Goal: Complete application form: Complete application form

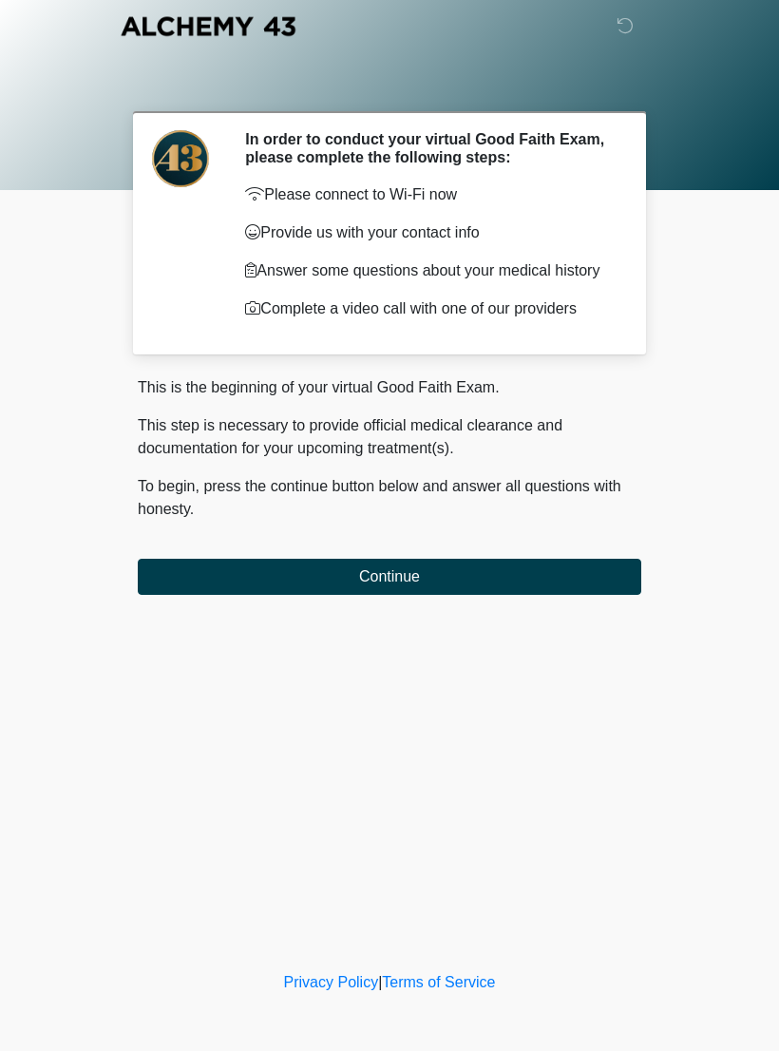
click at [527, 592] on button "Continue" at bounding box center [390, 577] width 504 height 36
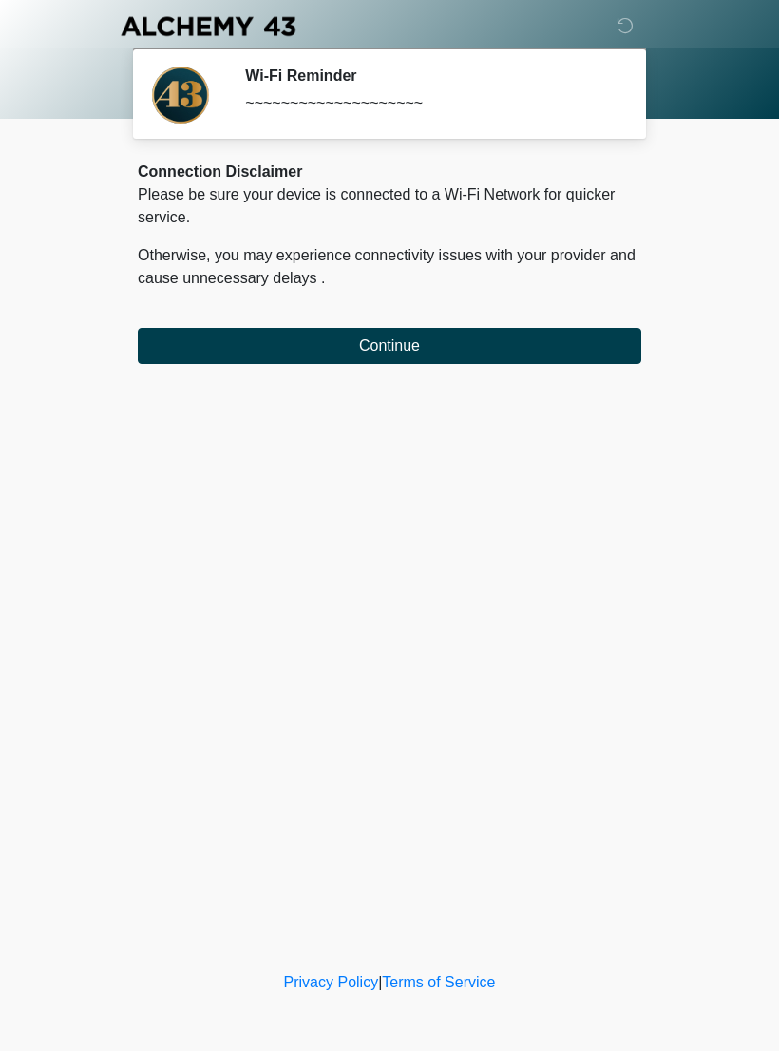
click at [550, 354] on button "Continue" at bounding box center [390, 346] width 504 height 36
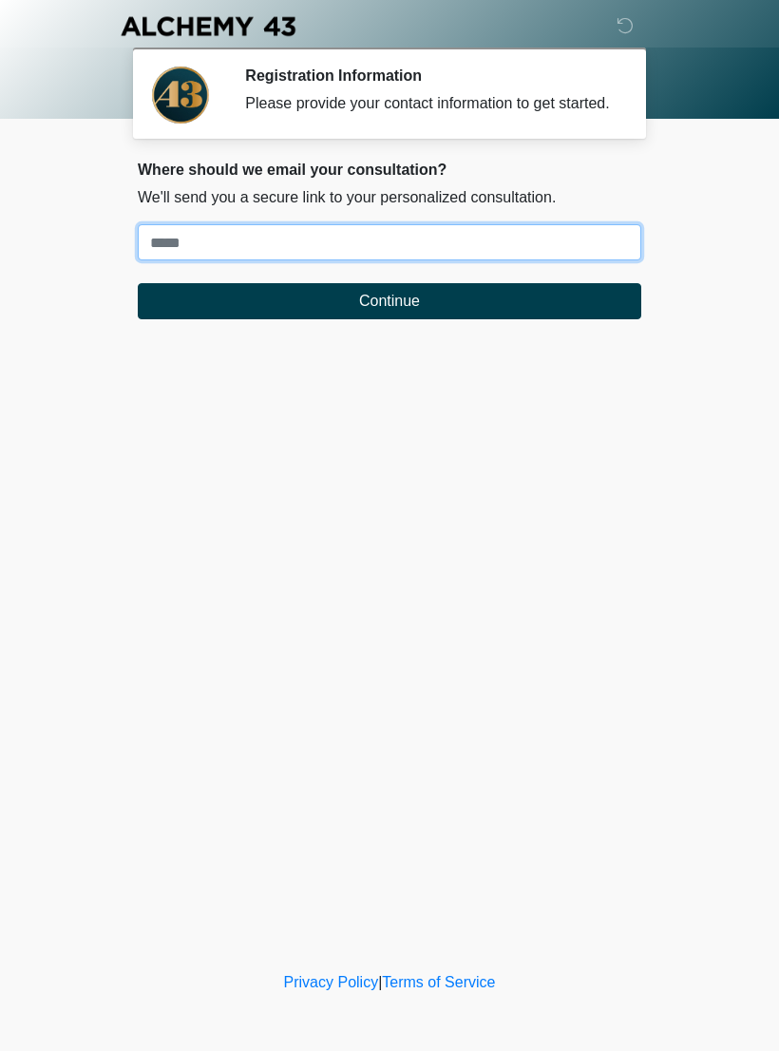
click at [435, 247] on input "Where should we email your treatment plan?" at bounding box center [390, 242] width 504 height 36
type input "**********"
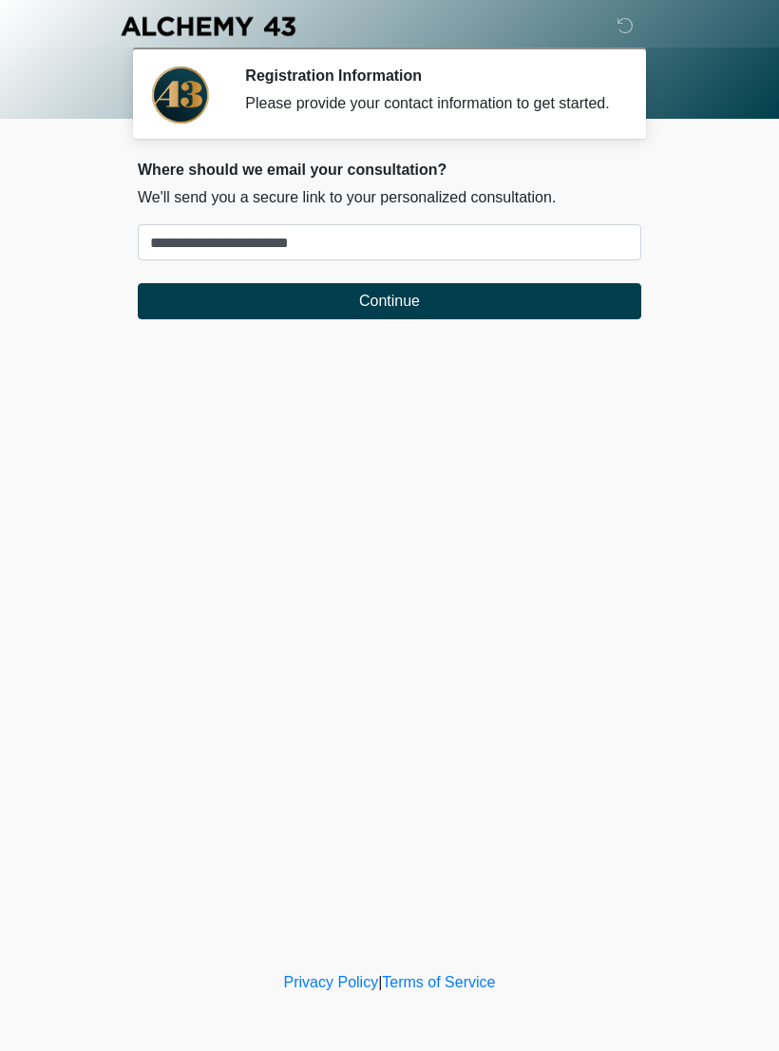
click at [513, 318] on button "Continue" at bounding box center [390, 301] width 504 height 36
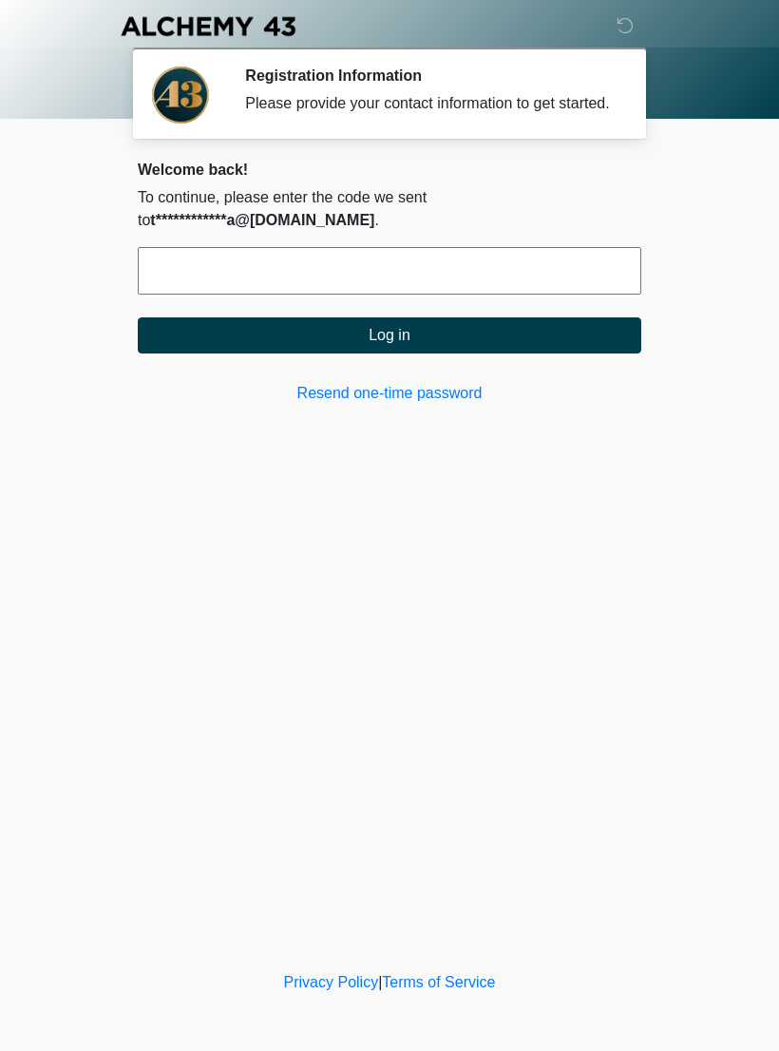
click at [596, 284] on input "text" at bounding box center [390, 271] width 504 height 48
type input "******"
click at [581, 338] on button "Log in" at bounding box center [390, 335] width 504 height 36
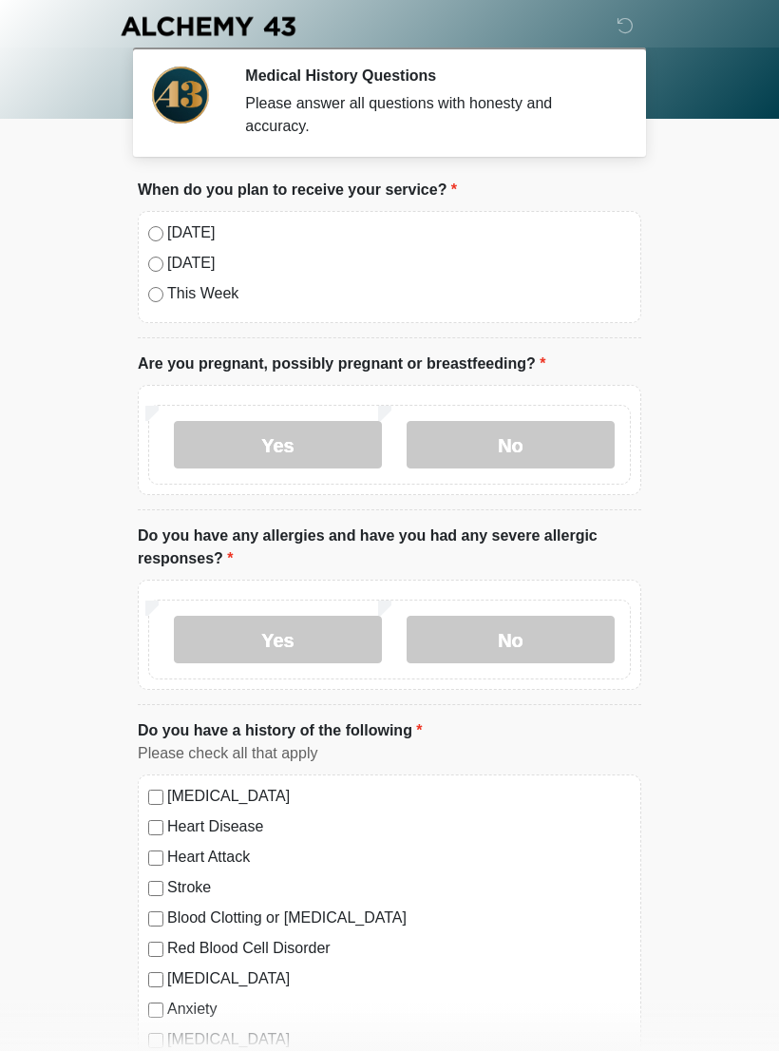
click at [206, 229] on label "[DATE]" at bounding box center [399, 232] width 464 height 23
click at [584, 446] on label "No" at bounding box center [511, 445] width 208 height 48
click at [471, 646] on label "No" at bounding box center [511, 640] width 208 height 48
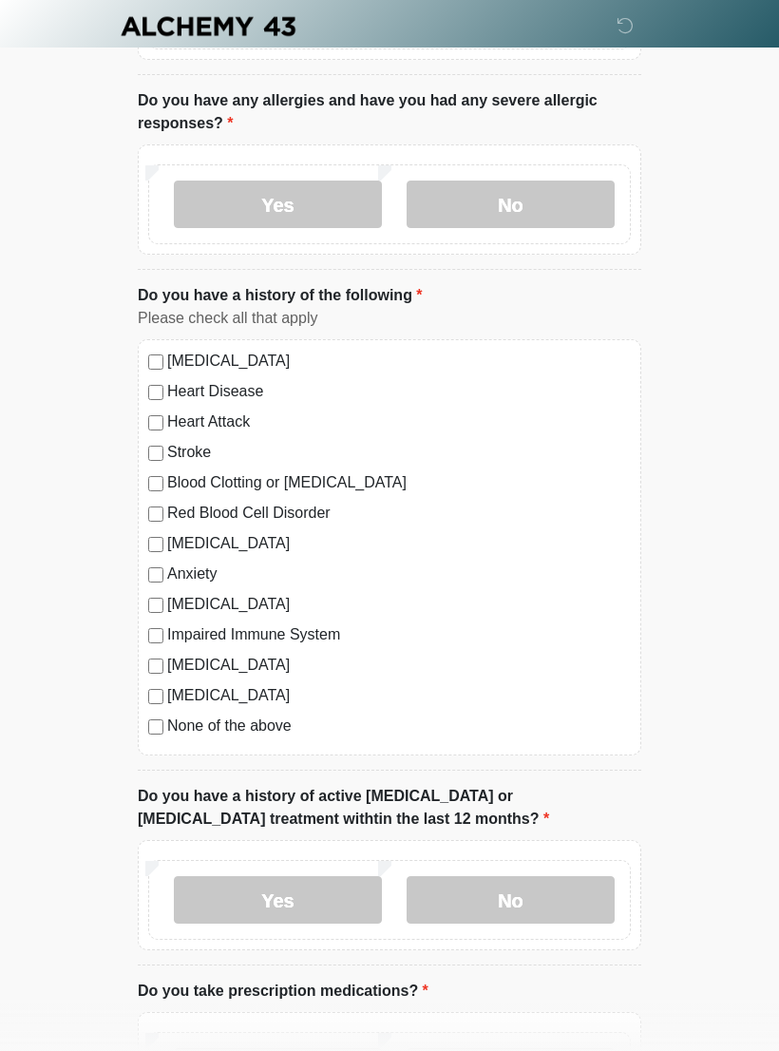
scroll to position [438, 0]
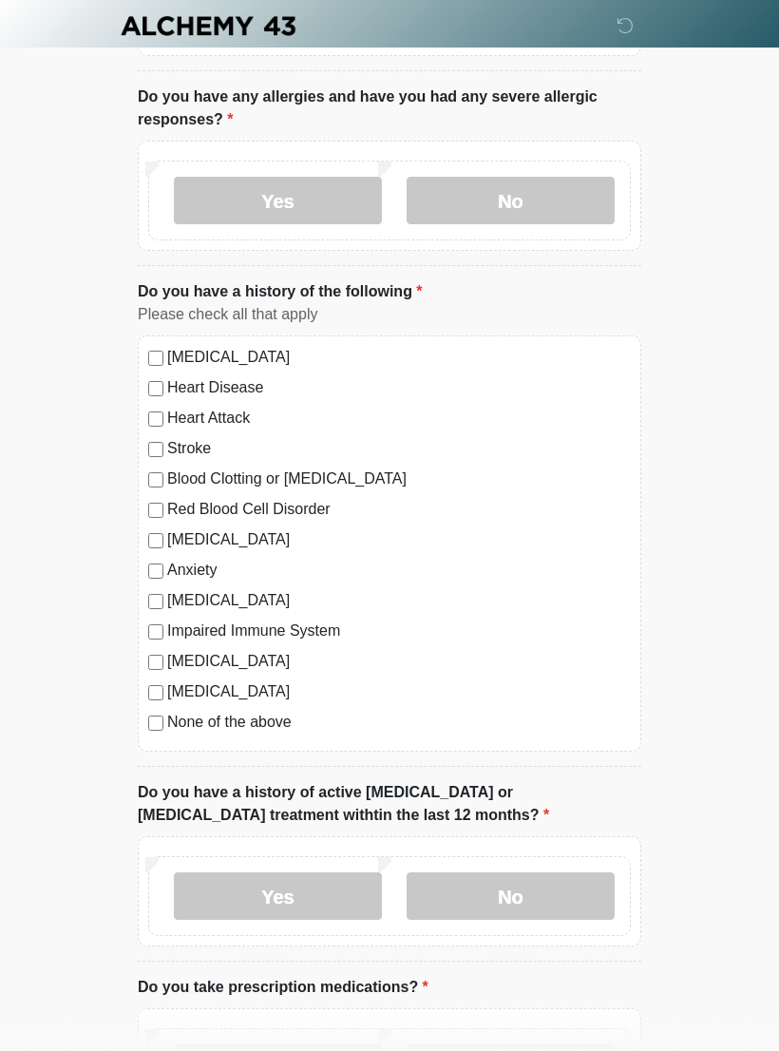
click at [255, 721] on label "None of the above" at bounding box center [399, 723] width 464 height 23
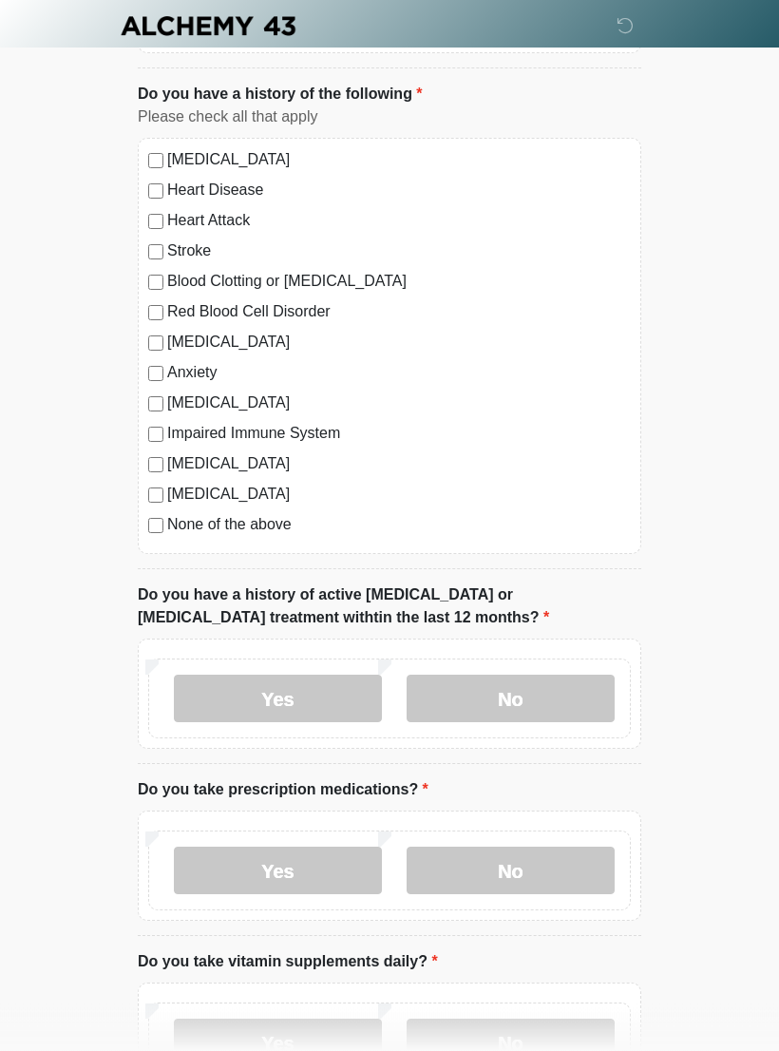
scroll to position [637, 0]
click at [551, 702] on label "No" at bounding box center [511, 699] width 208 height 48
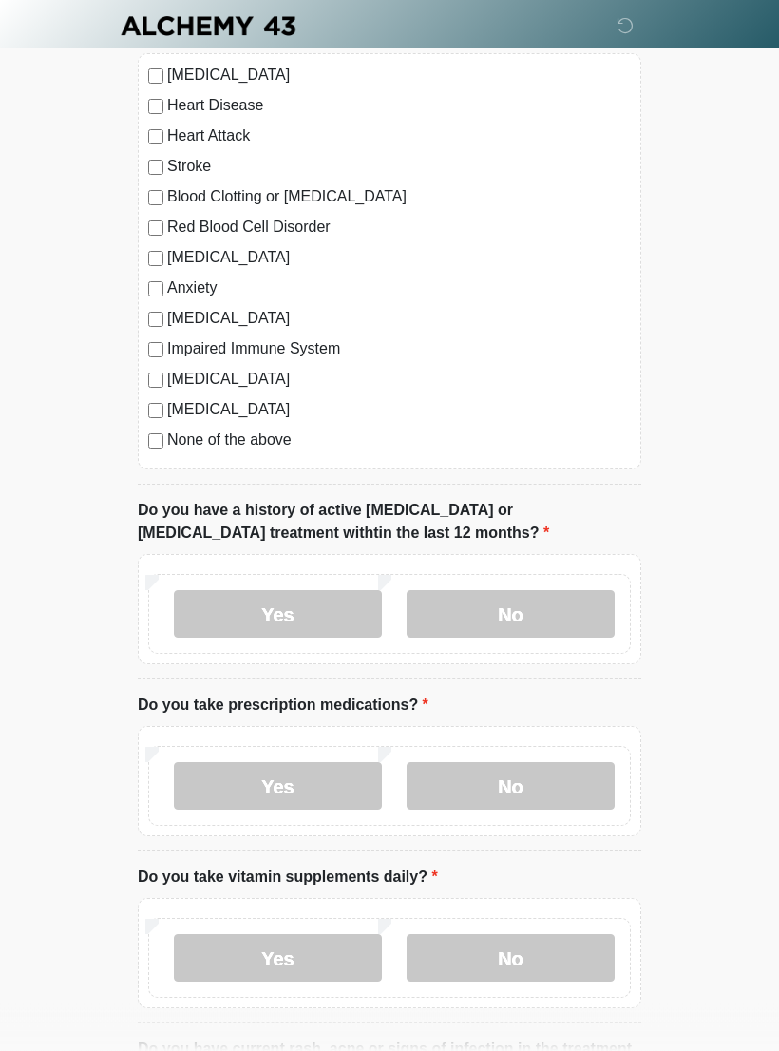
scroll to position [722, 0]
click at [322, 792] on label "Yes" at bounding box center [278, 785] width 208 height 48
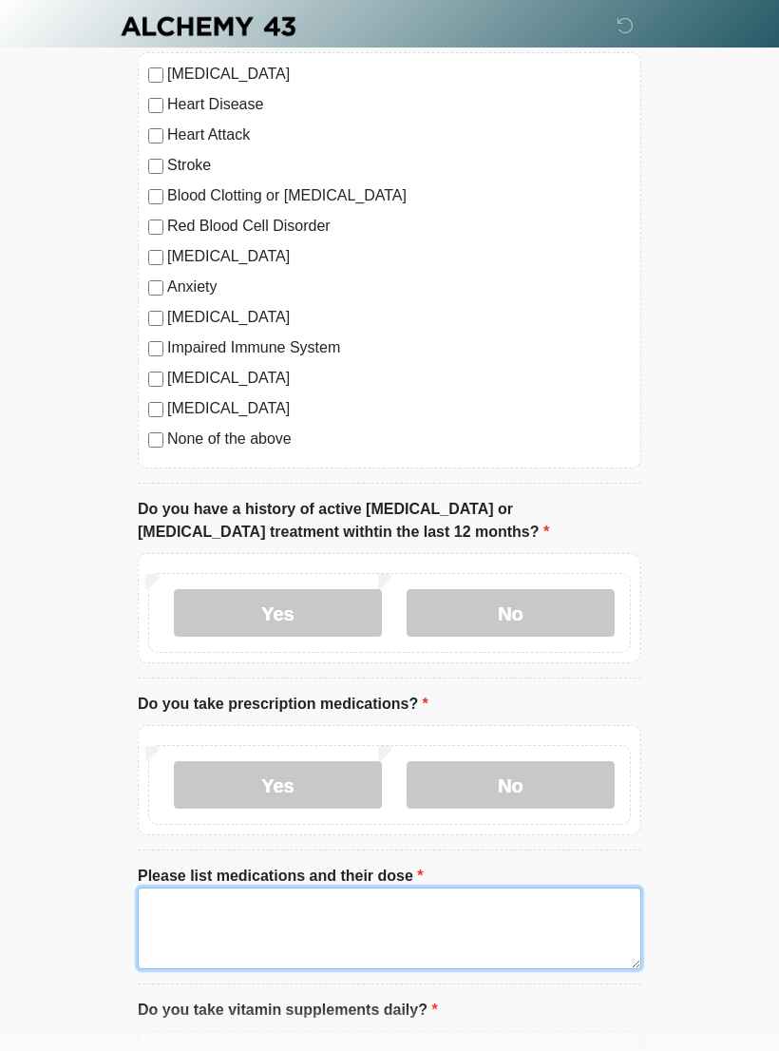
click at [397, 926] on textarea "Please list medications and their dose" at bounding box center [390, 929] width 504 height 82
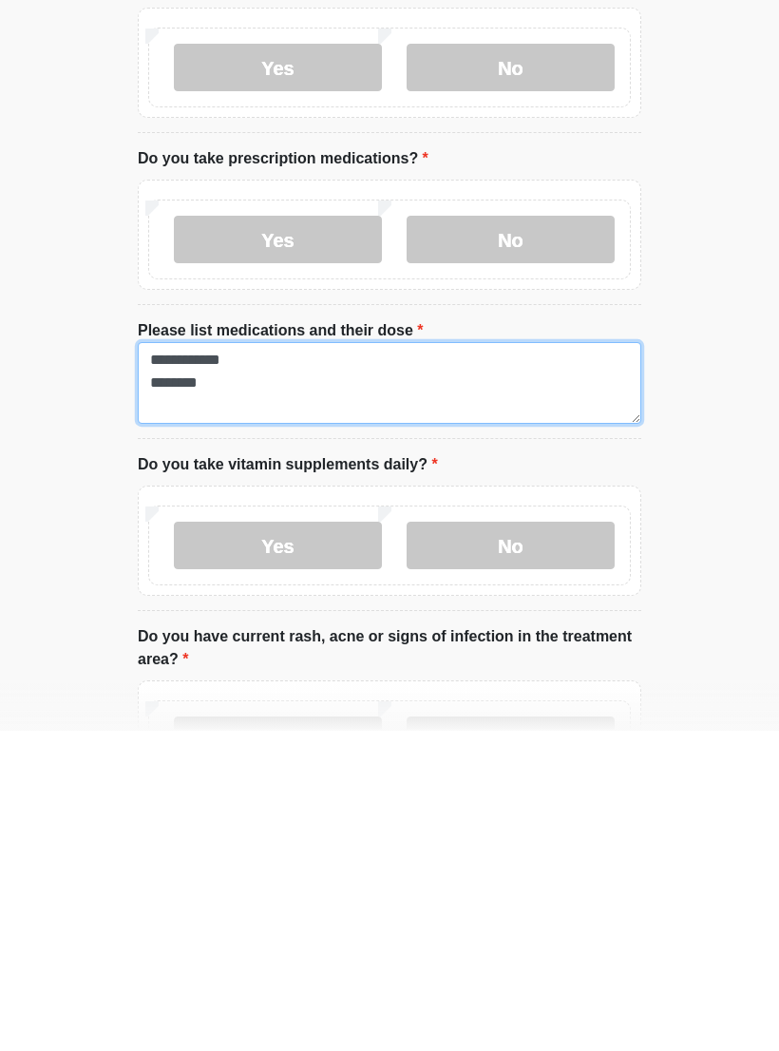
type textarea "**********"
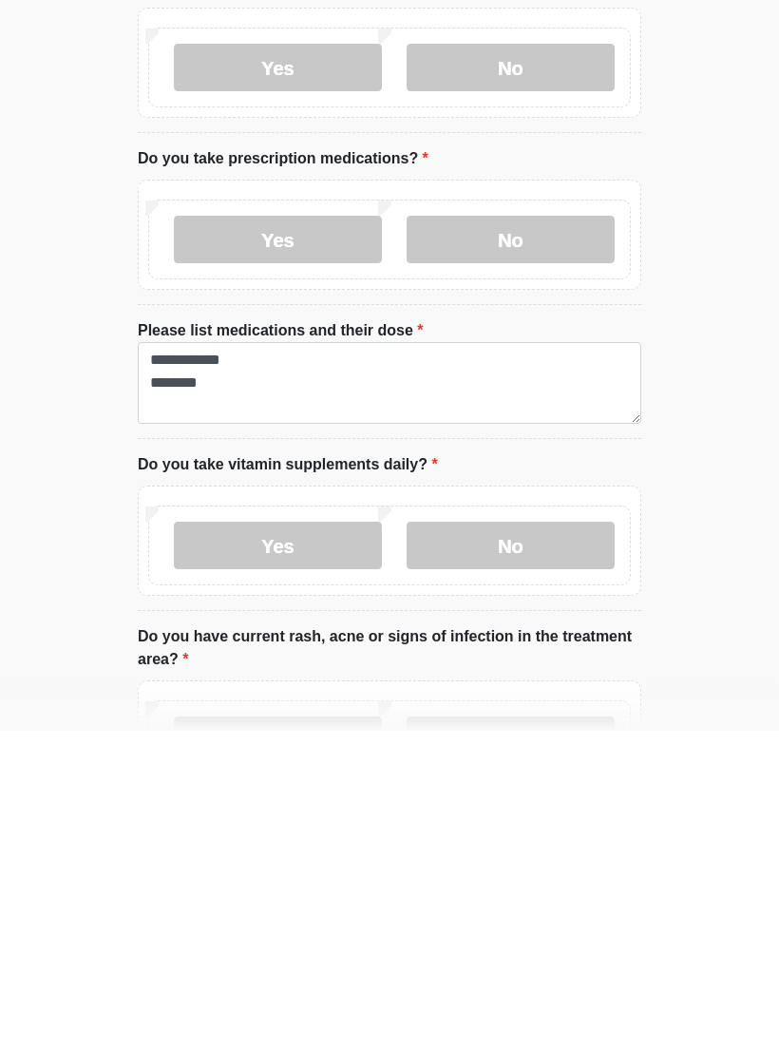
click at [331, 842] on label "Yes" at bounding box center [278, 866] width 208 height 48
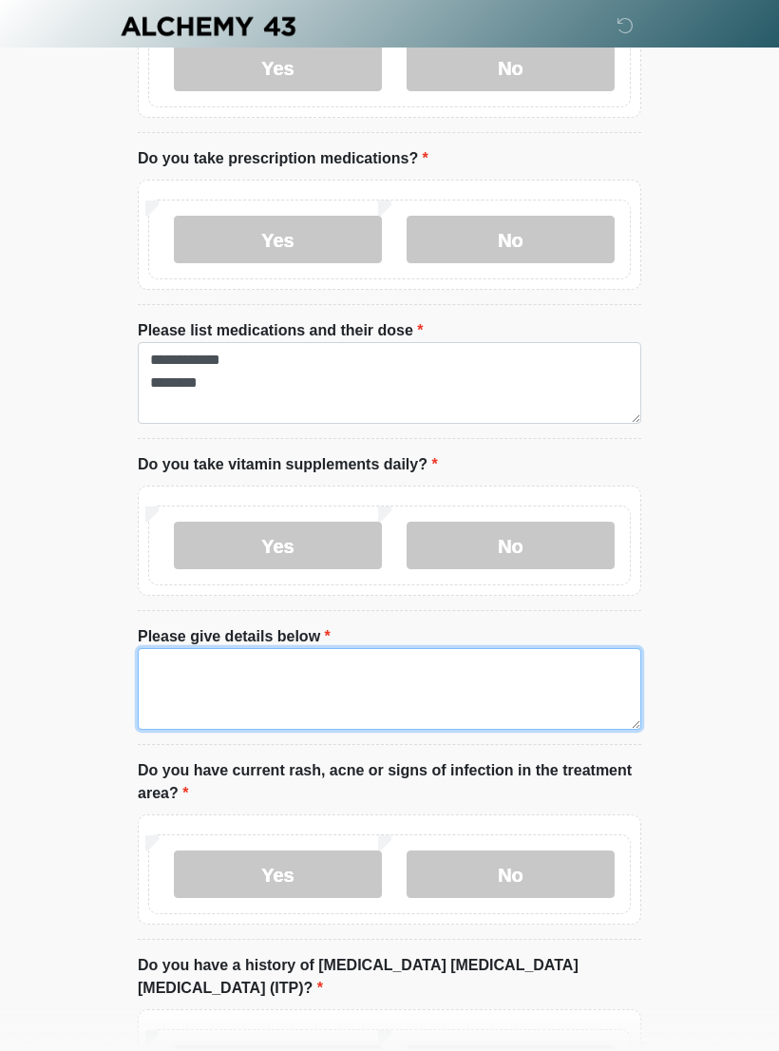
click at [553, 690] on textarea "Please give details below" at bounding box center [390, 689] width 504 height 82
type textarea "*"
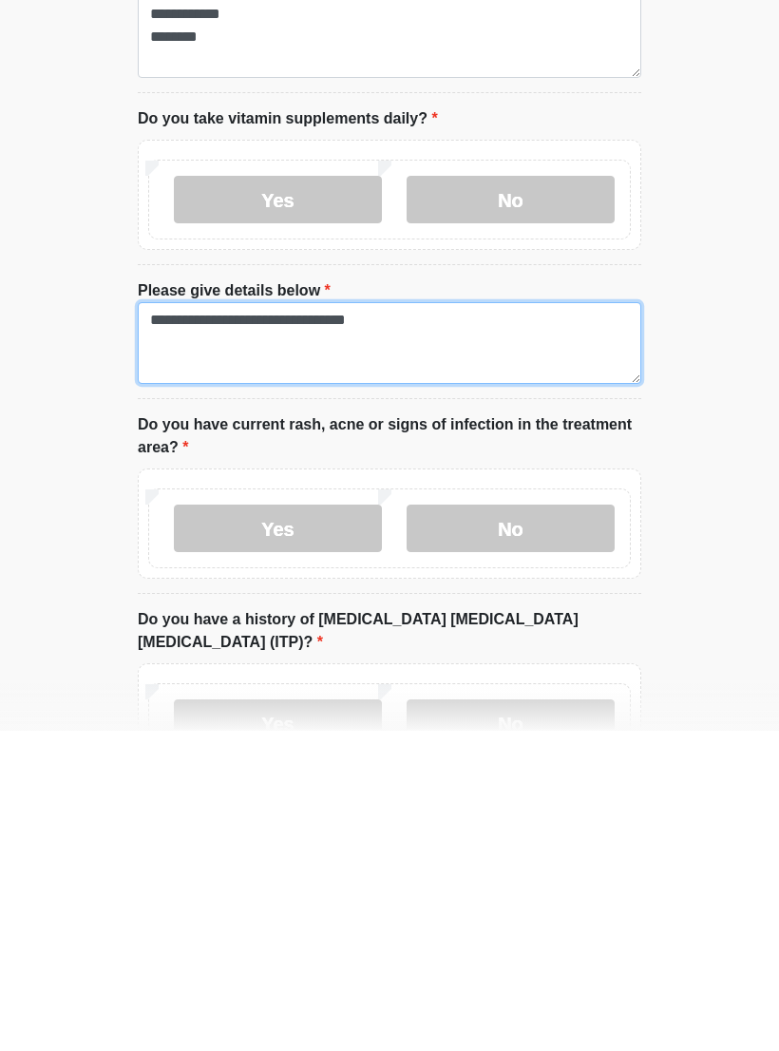
scroll to position [1308, 0]
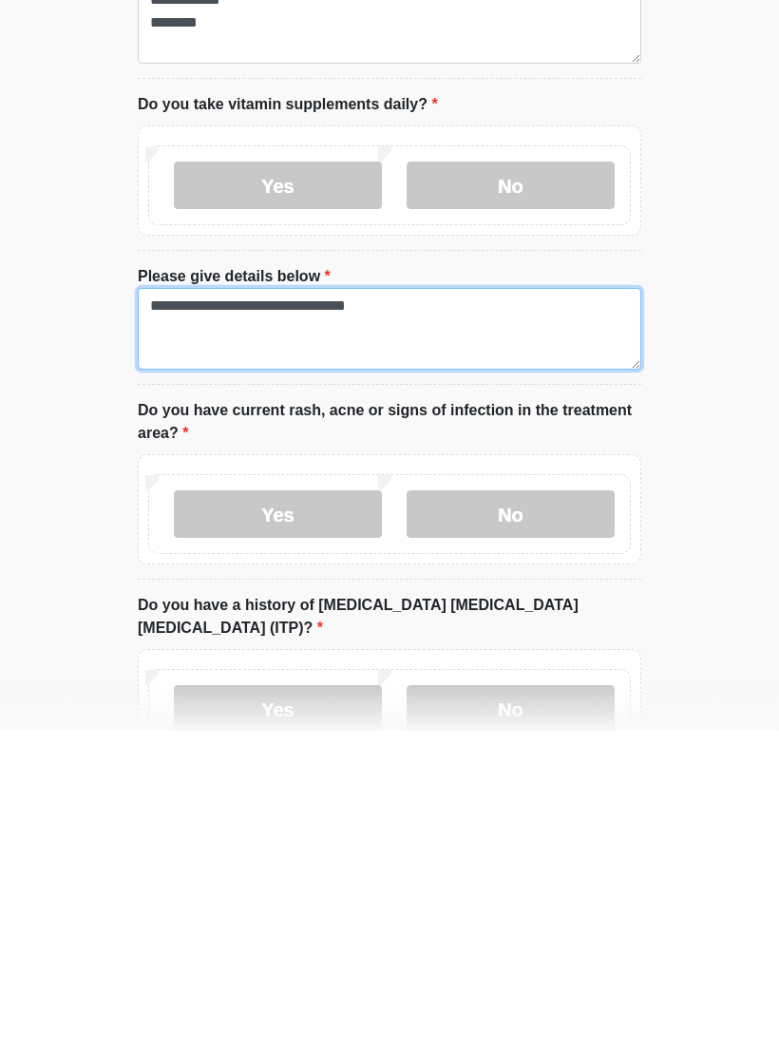
type textarea "**********"
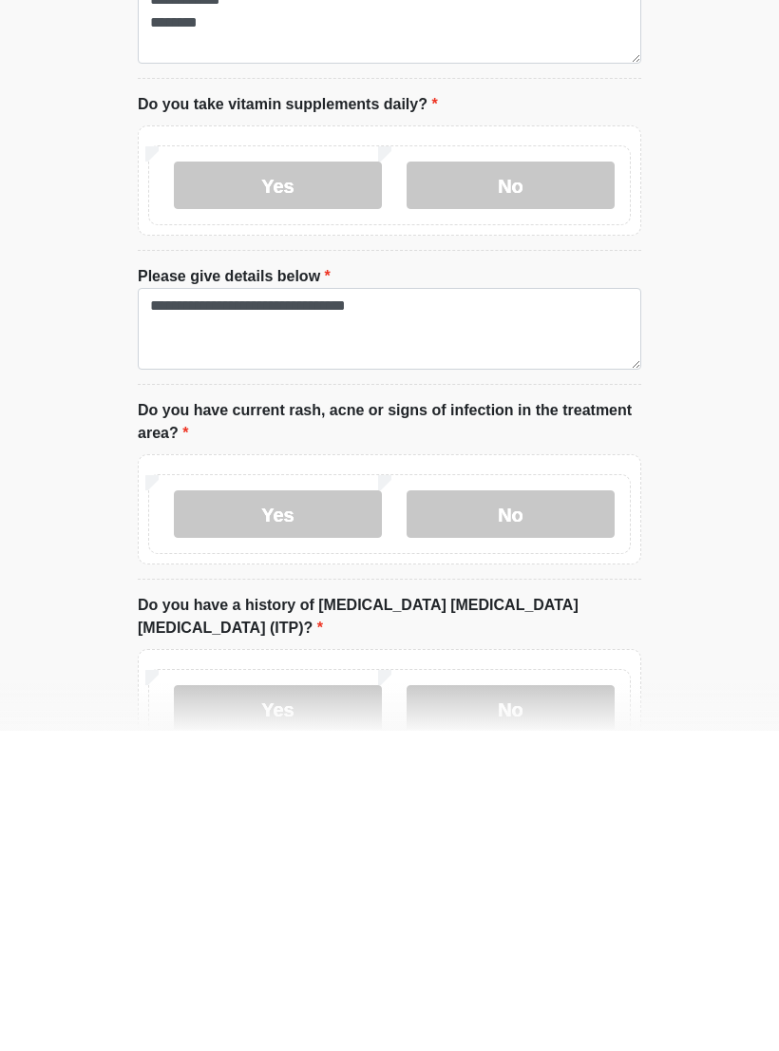
click at [582, 811] on label "No" at bounding box center [511, 835] width 208 height 48
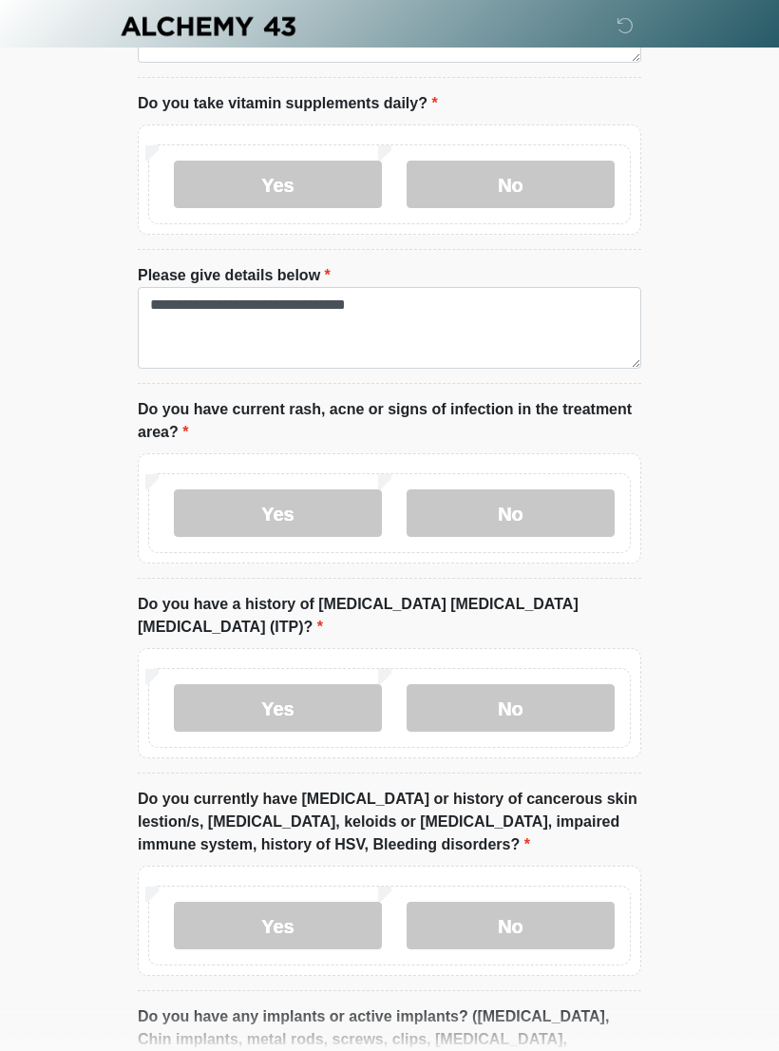
click at [581, 684] on label "No" at bounding box center [511, 708] width 208 height 48
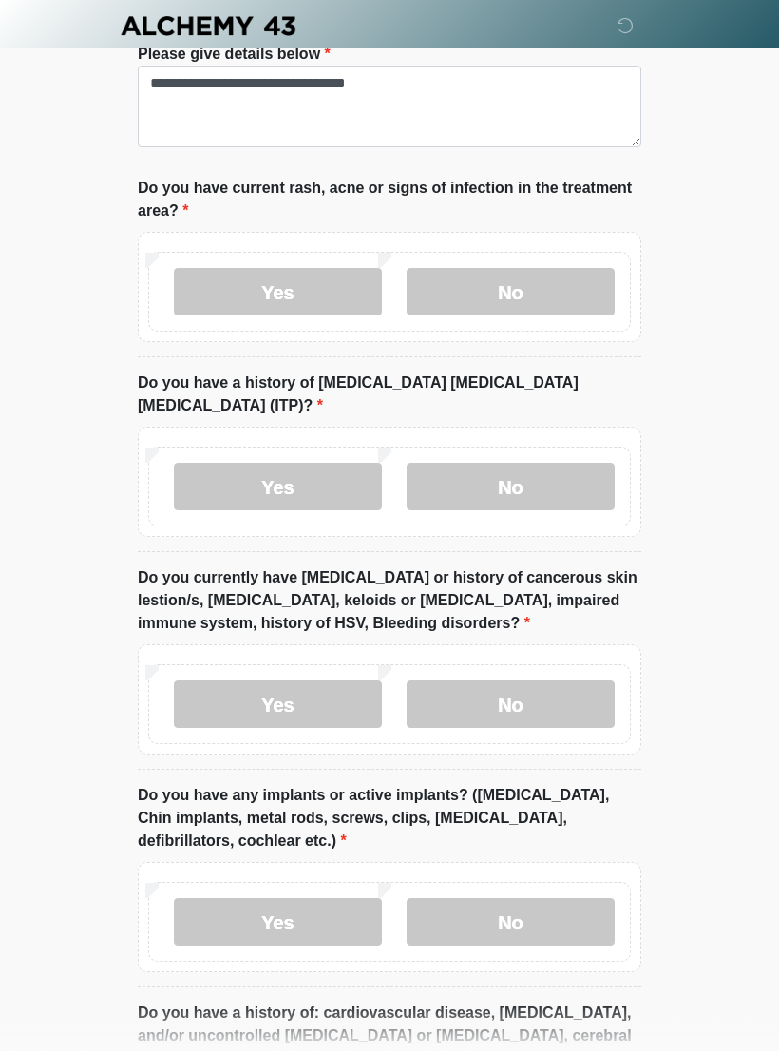
scroll to position [1851, 0]
click at [560, 679] on label "No" at bounding box center [511, 703] width 208 height 48
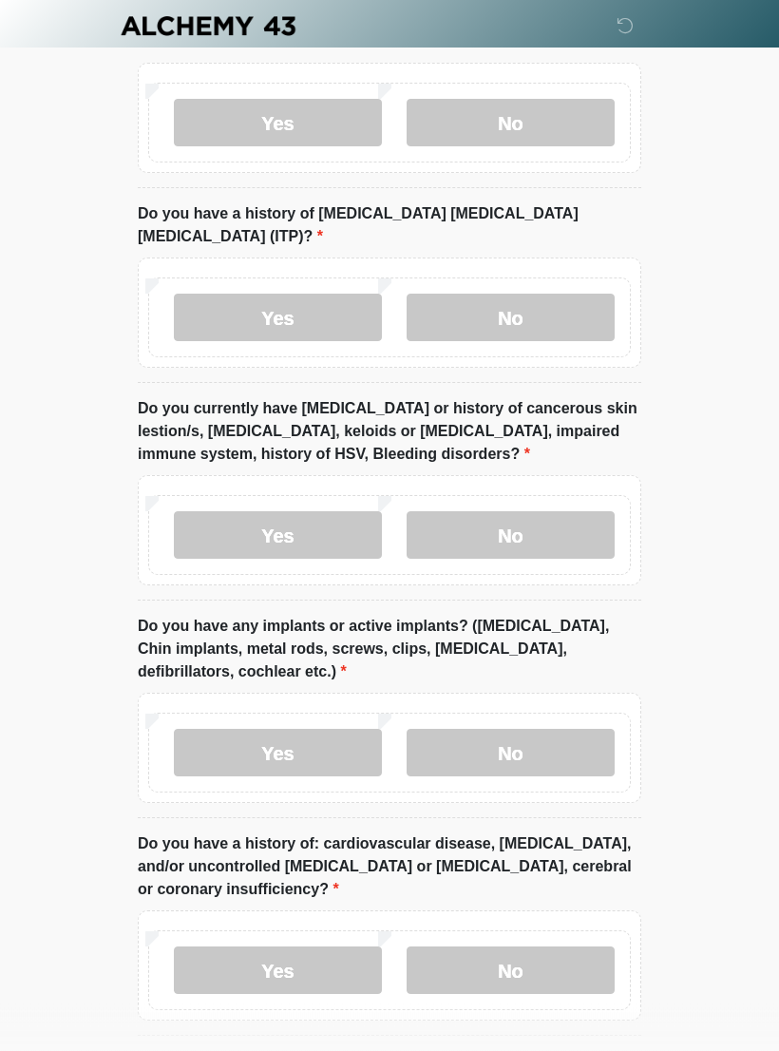
scroll to position [2019, 0]
click at [561, 729] on label "No" at bounding box center [511, 753] width 208 height 48
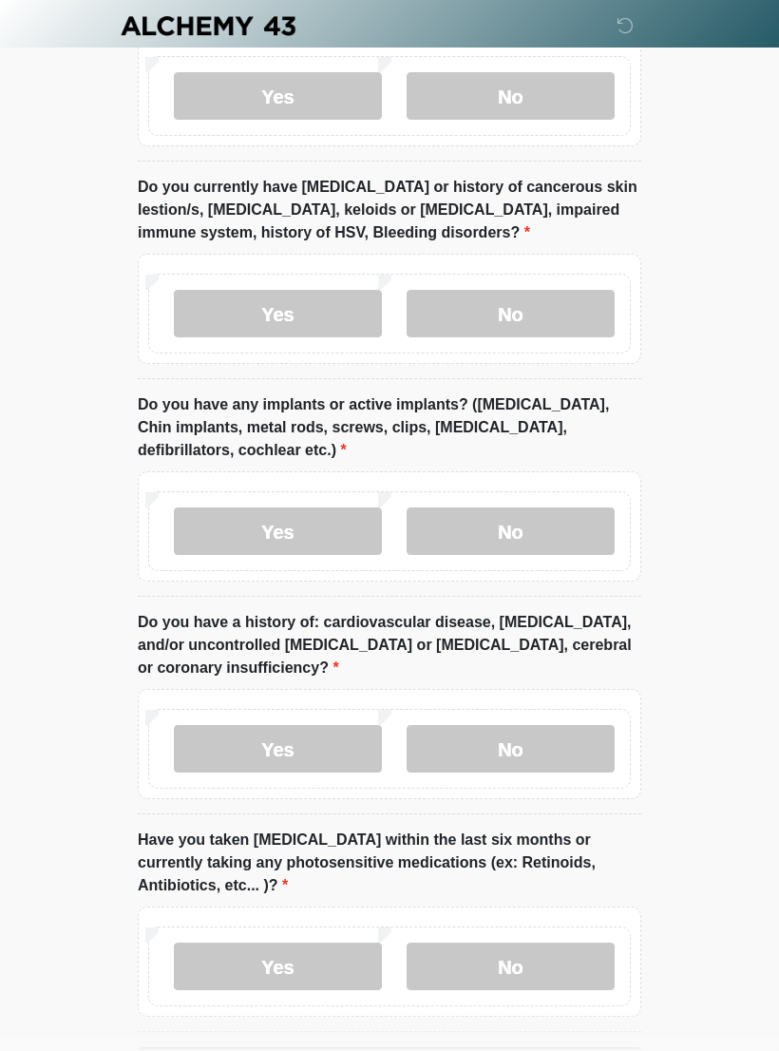
scroll to position [2242, 0]
click at [568, 724] on label "No" at bounding box center [511, 748] width 208 height 48
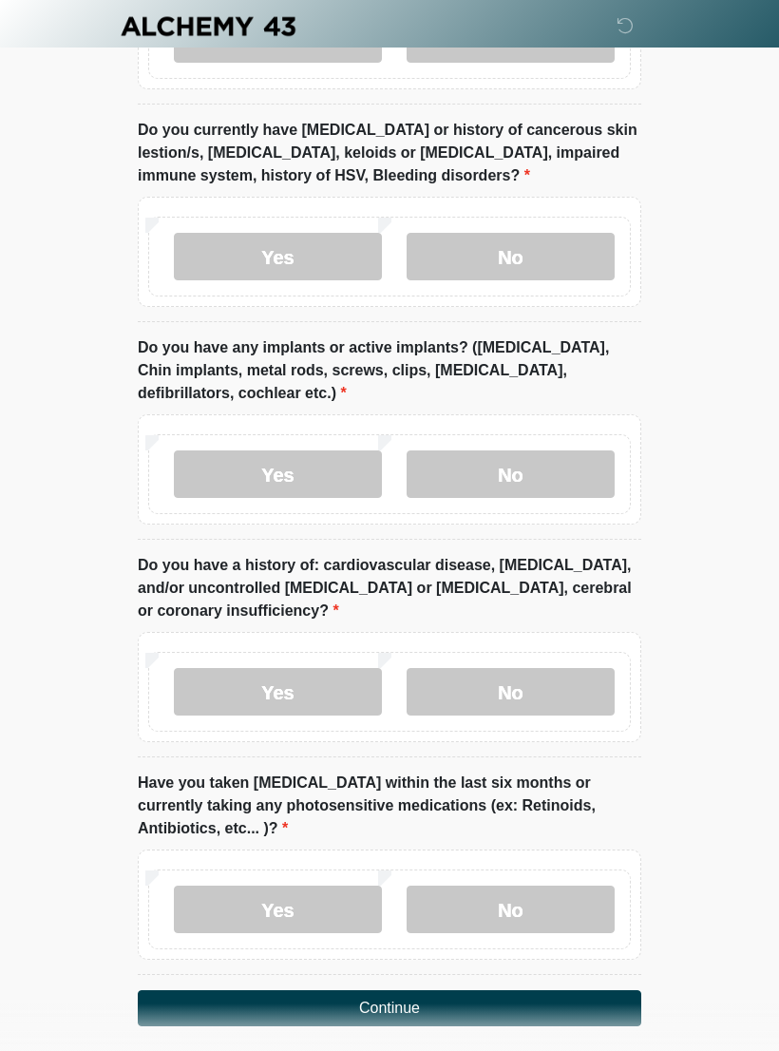
scroll to position [2317, 0]
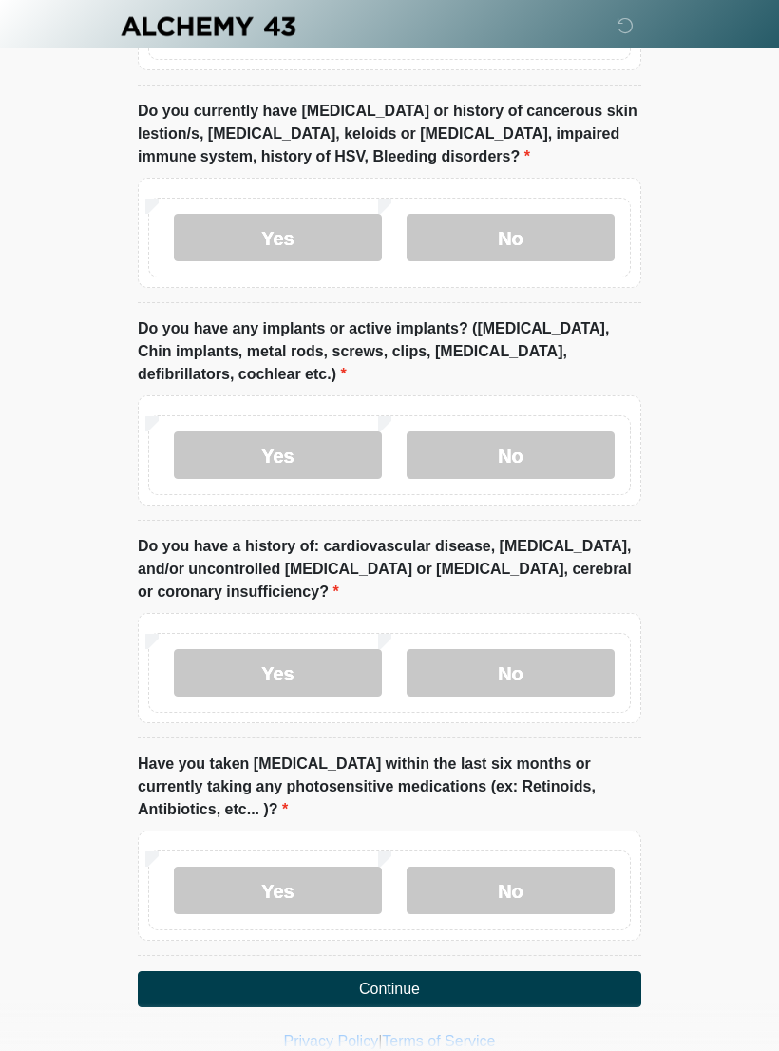
click at [525, 867] on label "No" at bounding box center [511, 891] width 208 height 48
click at [508, 971] on button "Continue" at bounding box center [390, 989] width 504 height 36
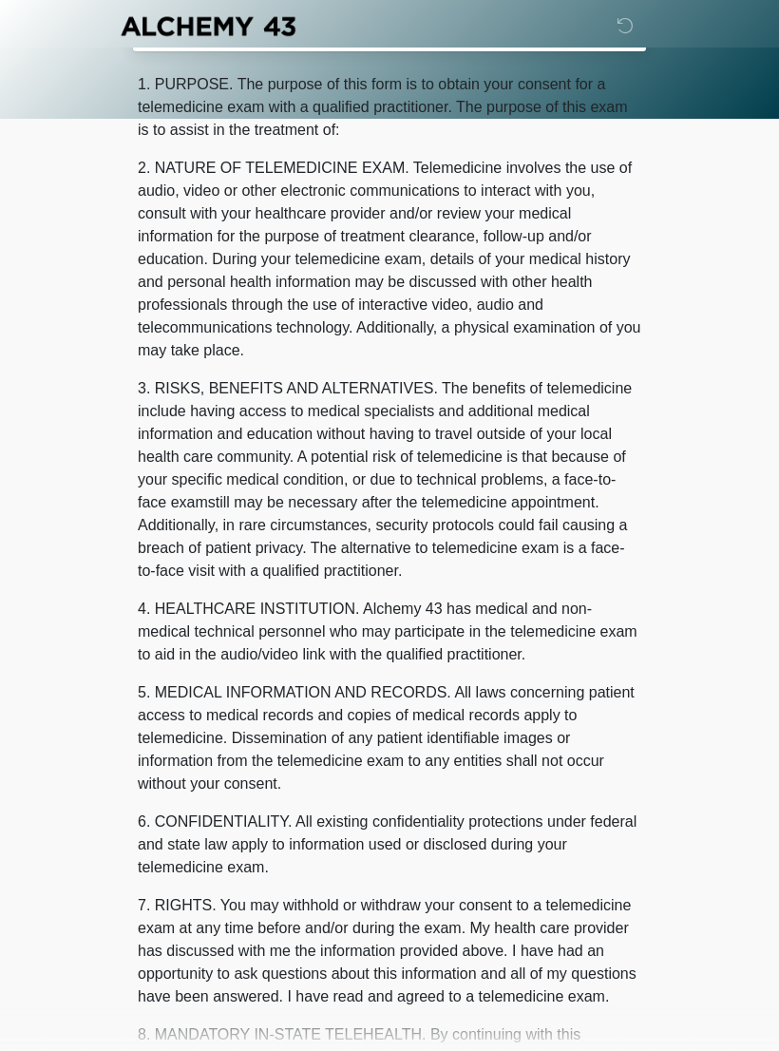
scroll to position [0, 0]
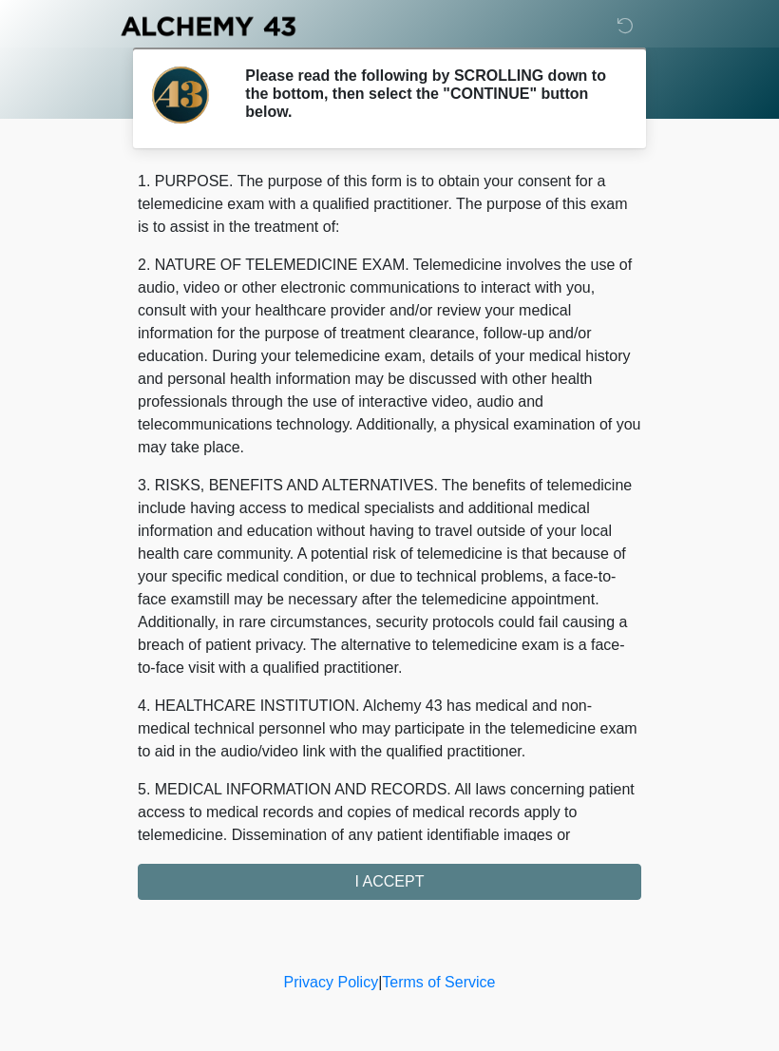
click at [493, 876] on div "1. PURPOSE. The purpose of this form is to obtain your consent for a telemedici…" at bounding box center [390, 535] width 504 height 730
click at [377, 881] on div "1. PURPOSE. The purpose of this form is to obtain your consent for a telemedici…" at bounding box center [390, 535] width 504 height 730
click at [399, 876] on div "1. PURPOSE. The purpose of this form is to obtain your consent for a telemedici…" at bounding box center [390, 535] width 504 height 730
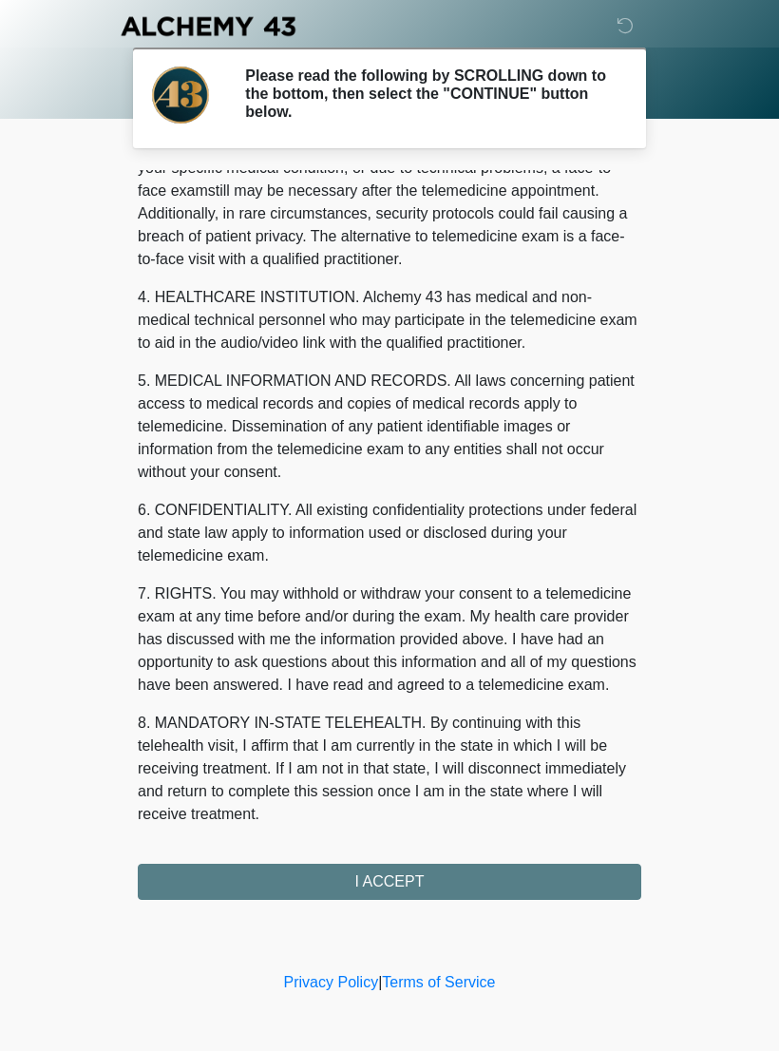
scroll to position [431, 0]
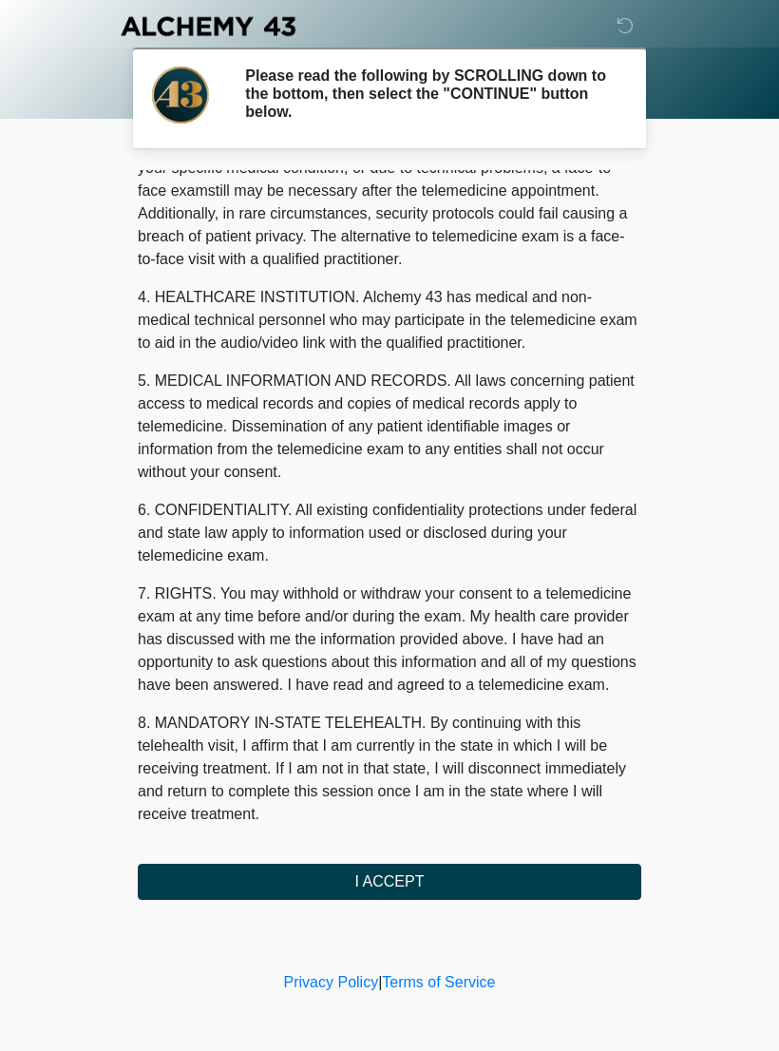
click at [406, 876] on button "I ACCEPT" at bounding box center [390, 882] width 504 height 36
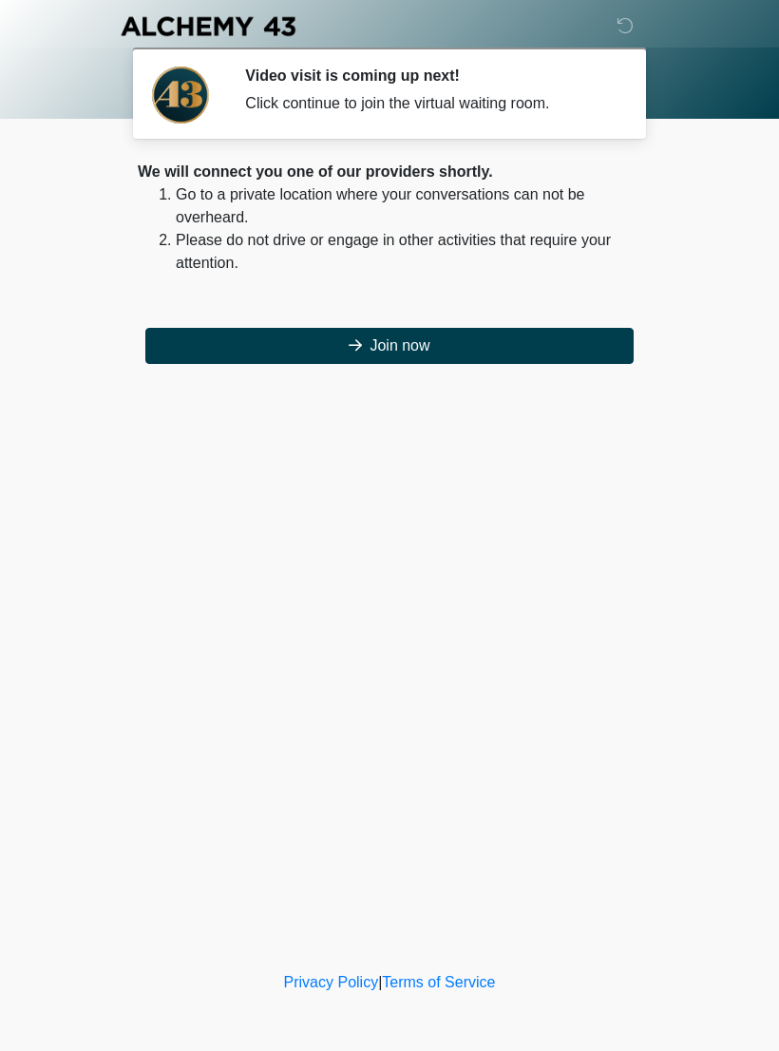
click at [525, 343] on button "Join now" at bounding box center [389, 346] width 488 height 36
